Goal: Navigation & Orientation: Find specific page/section

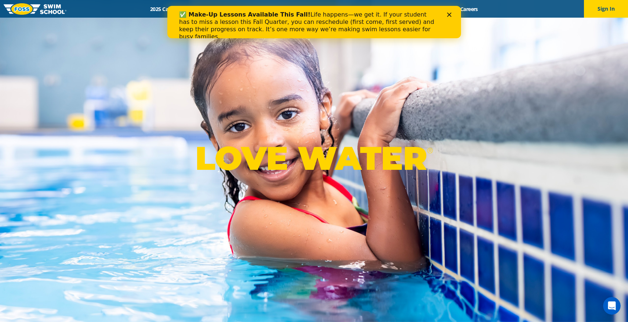
click at [313, 25] on div "✅ Make-Up Lessons Available This Fall! Life happens—we get it. If your student …" at bounding box center [308, 25] width 259 height 29
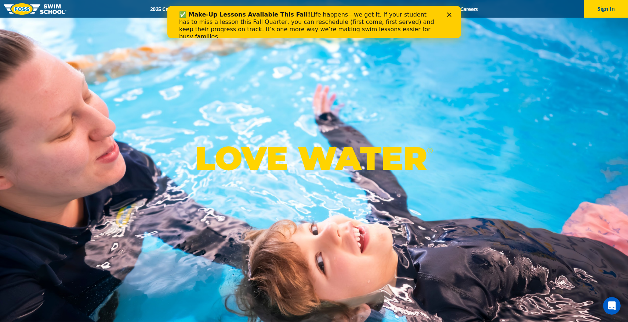
click at [447, 13] on polygon "Close" at bounding box center [449, 14] width 4 height 4
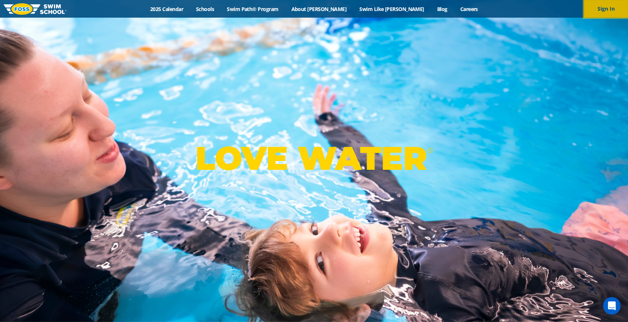
click at [608, 7] on button "Sign In" at bounding box center [606, 9] width 44 height 18
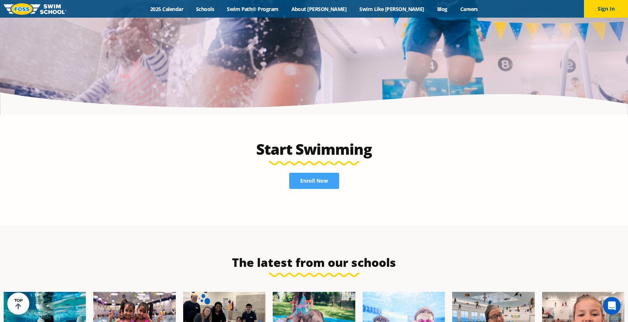
scroll to position [1879, 0]
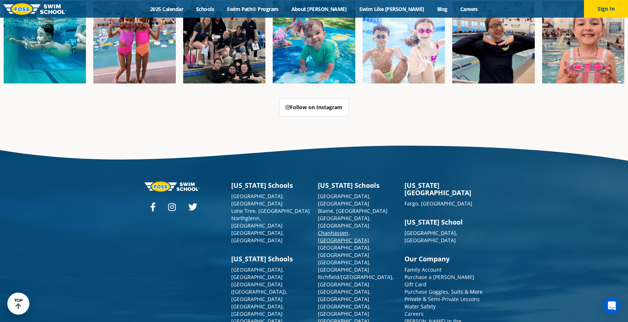
click at [332, 229] on link "Chanhassen, [GEOGRAPHIC_DATA]" at bounding box center [343, 236] width 51 height 14
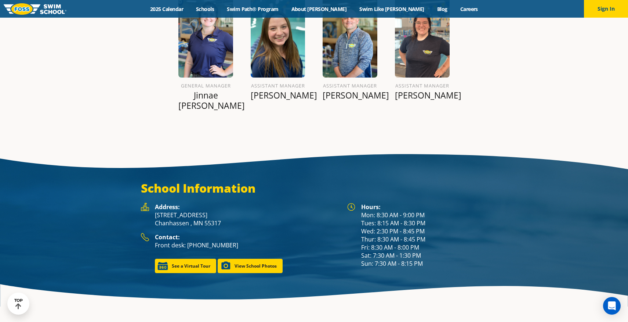
scroll to position [927, 0]
